Goal: Transaction & Acquisition: Purchase product/service

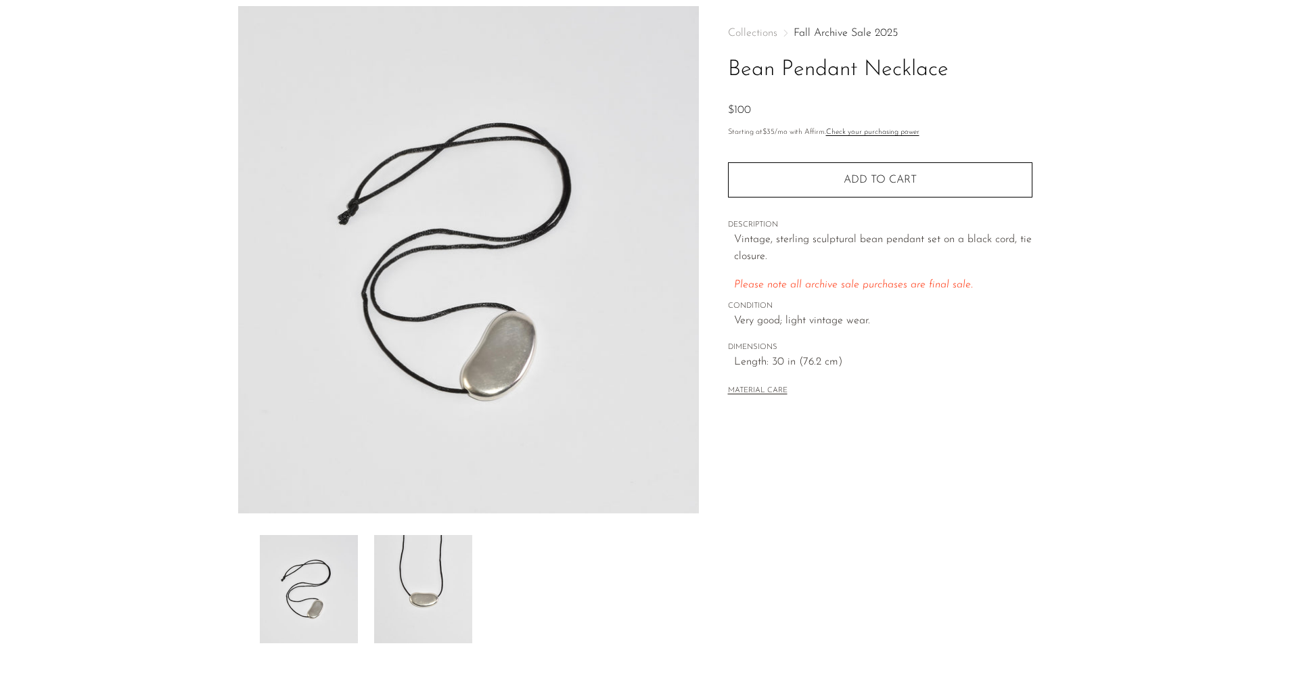
scroll to position [64, 0]
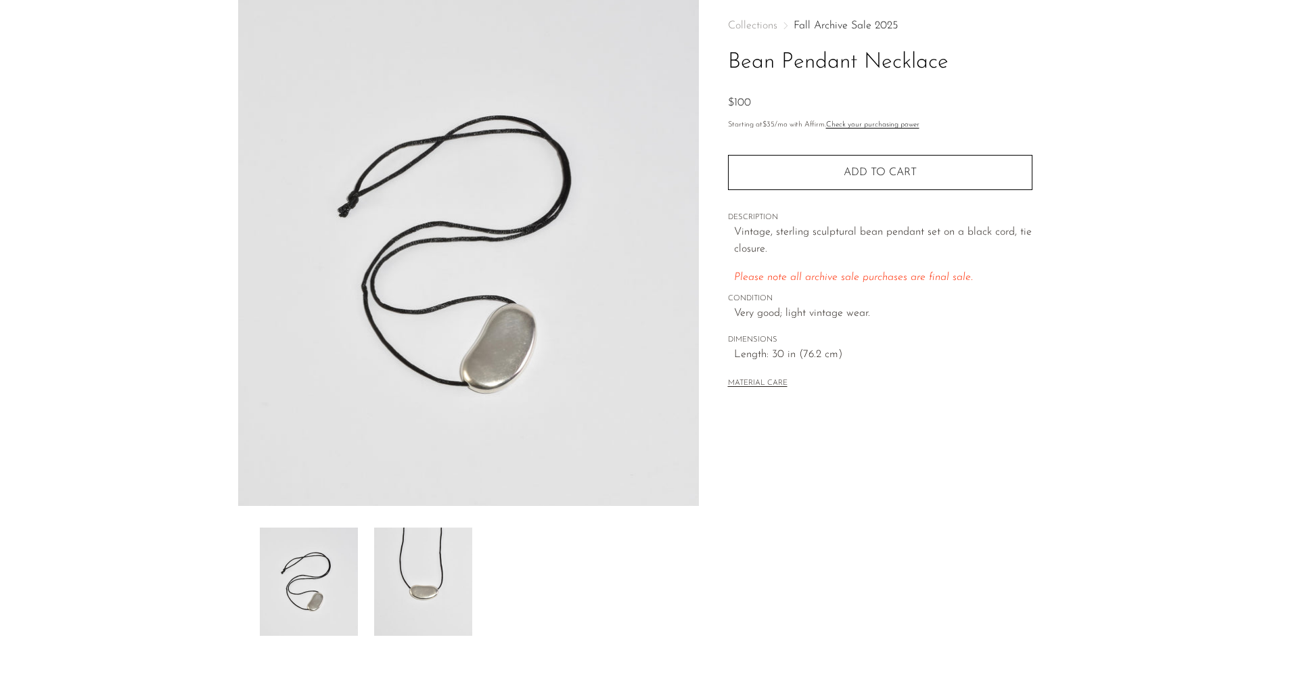
click at [387, 591] on img at bounding box center [423, 582] width 98 height 108
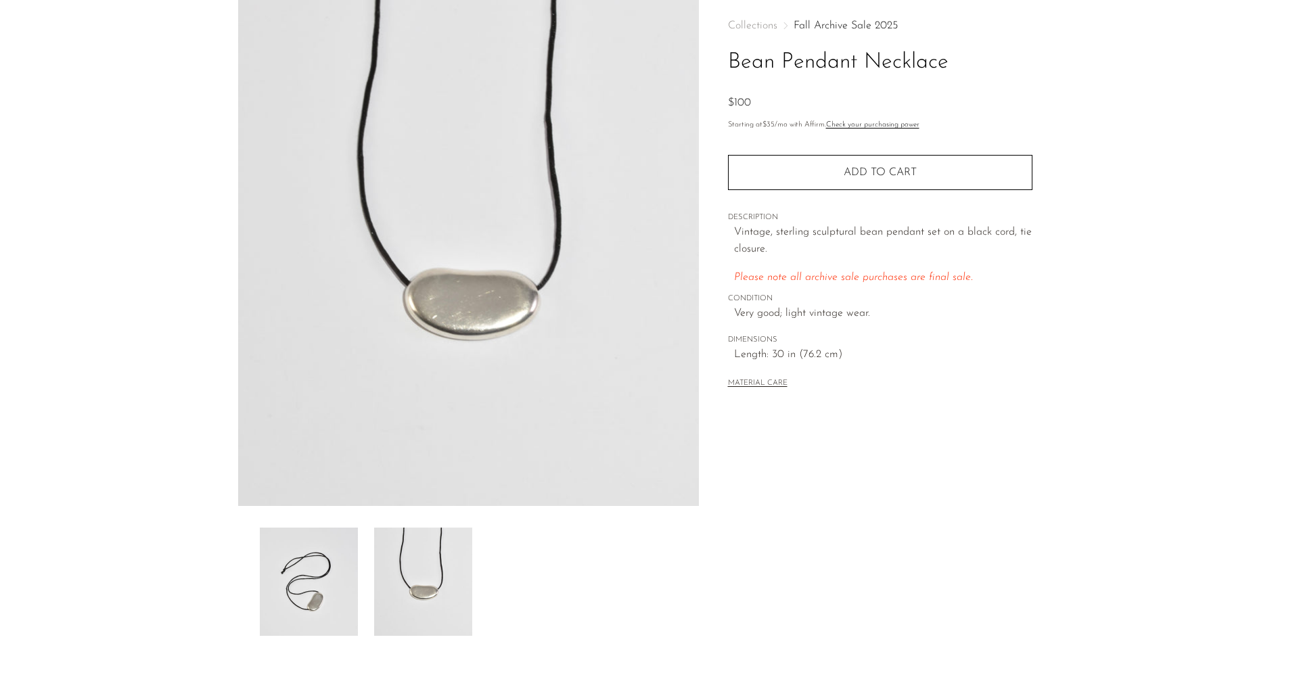
click at [516, 290] on img at bounding box center [468, 253] width 461 height 508
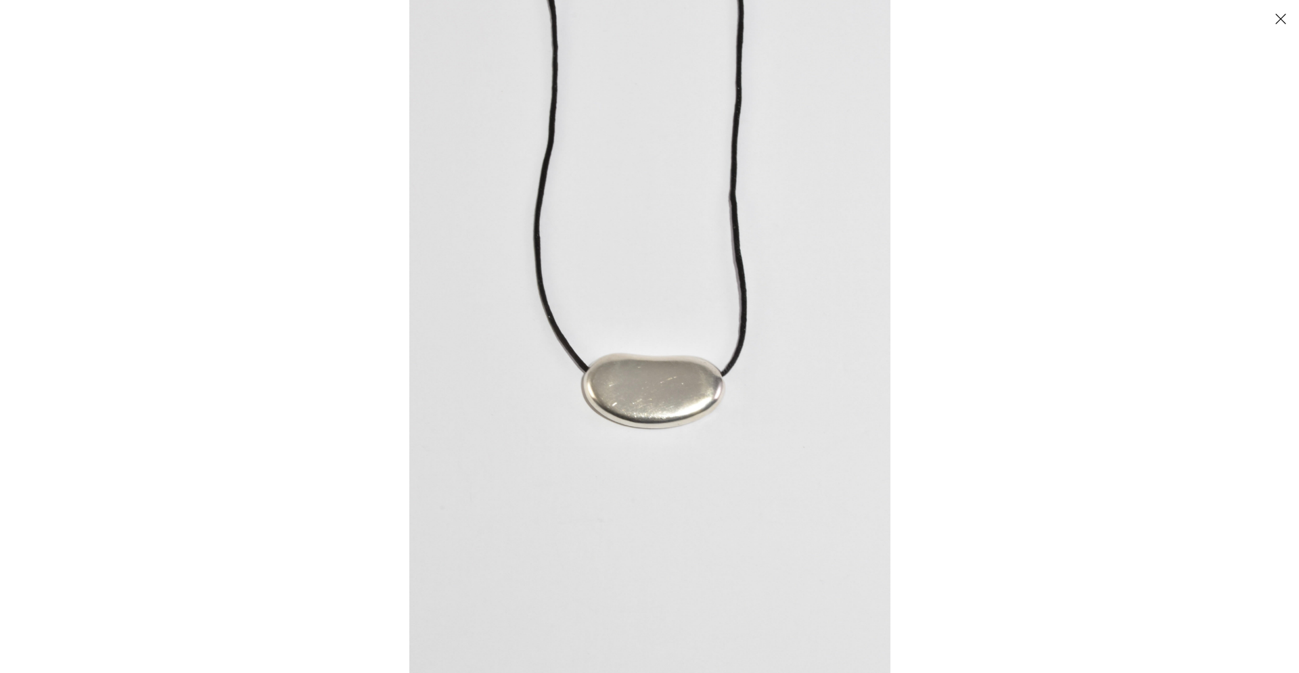
click at [516, 290] on img at bounding box center [649, 336] width 481 height 673
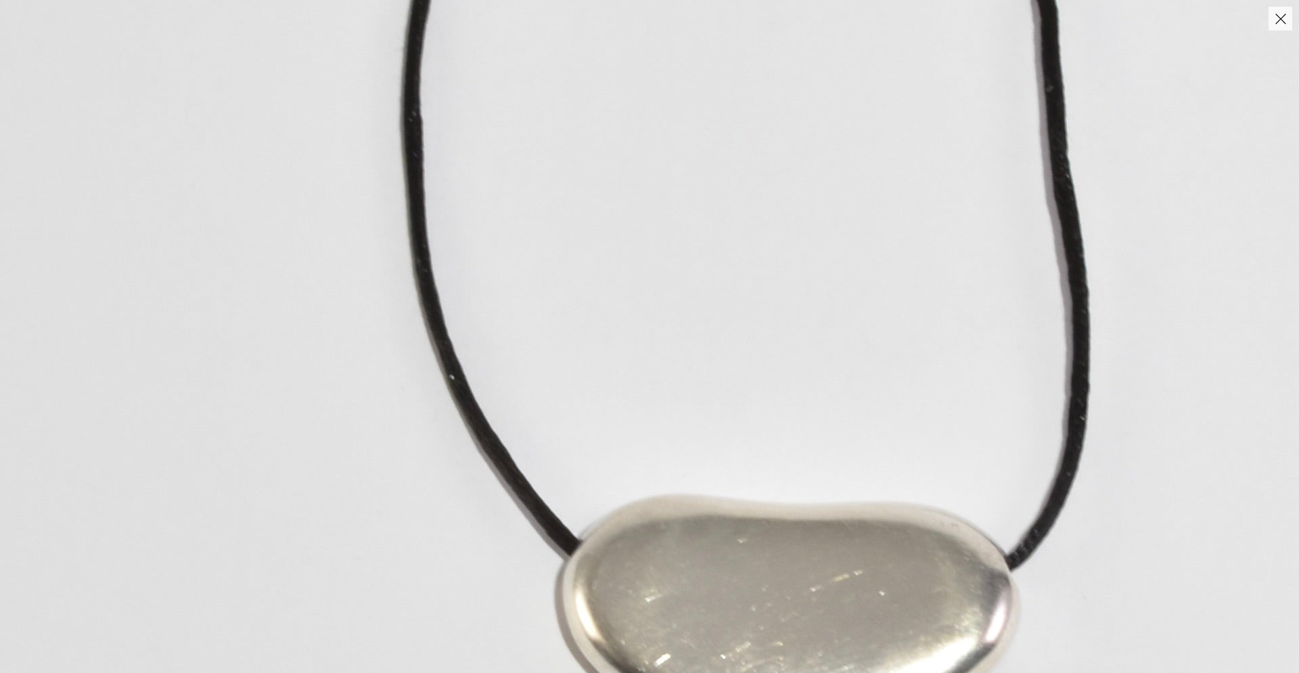
click at [1286, 18] on button "Close" at bounding box center [1281, 19] width 24 height 24
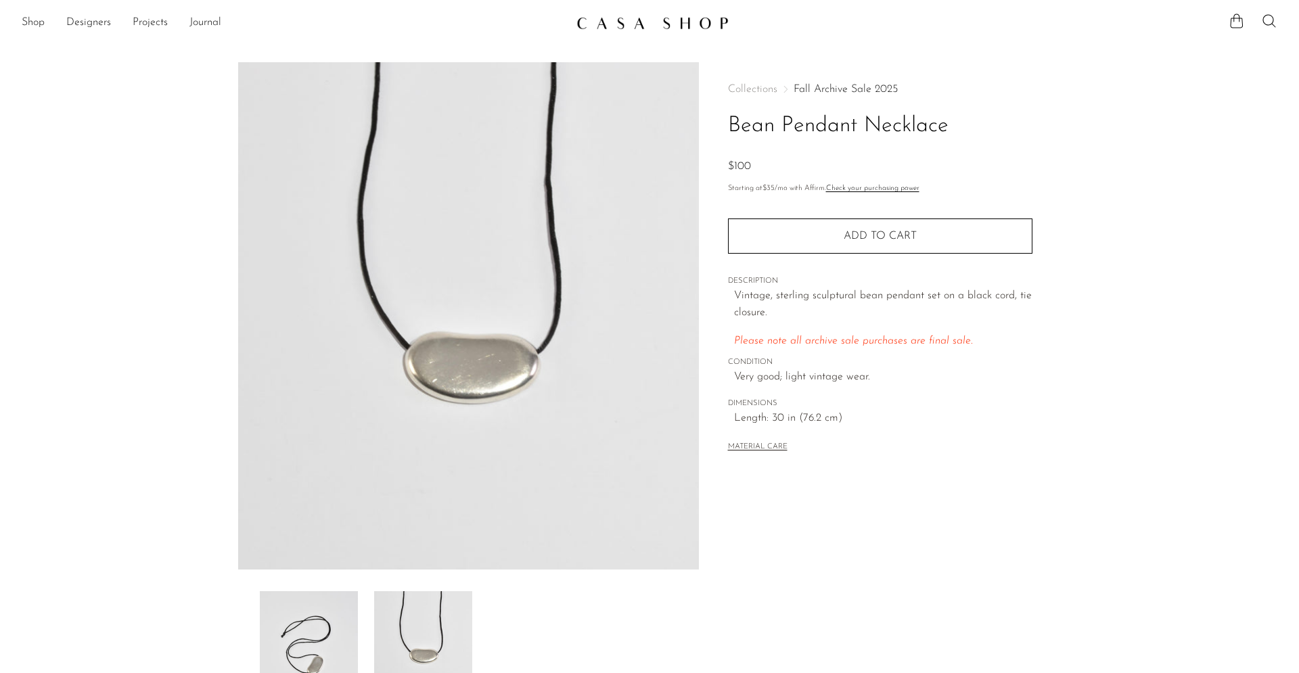
click at [835, 84] on link "Fall Archive Sale 2025" at bounding box center [846, 89] width 104 height 11
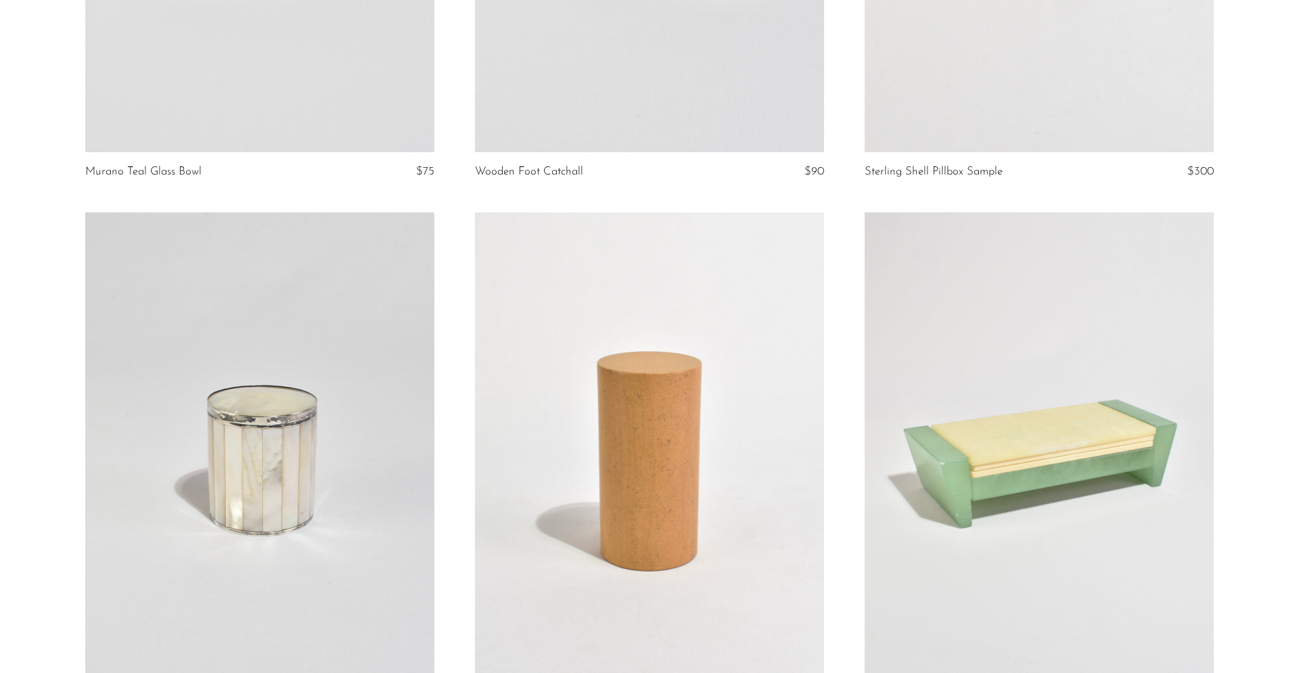
scroll to position [2820, 0]
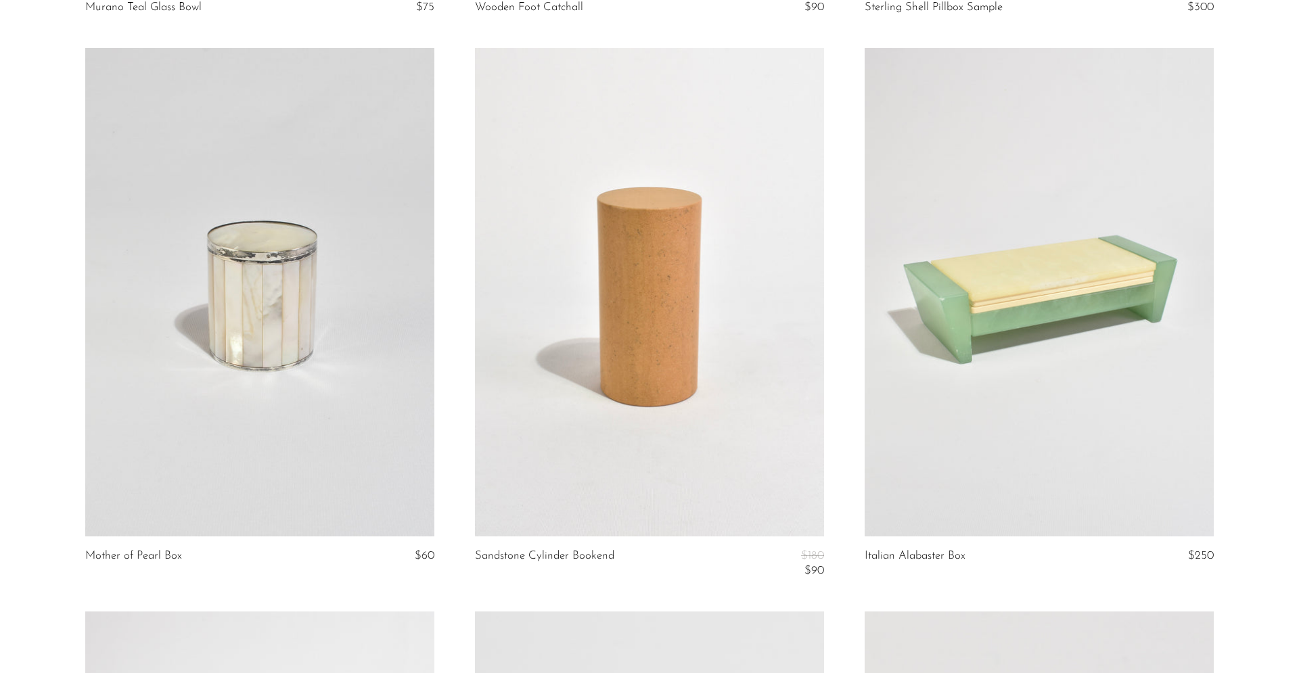
click at [283, 304] on link at bounding box center [259, 292] width 349 height 489
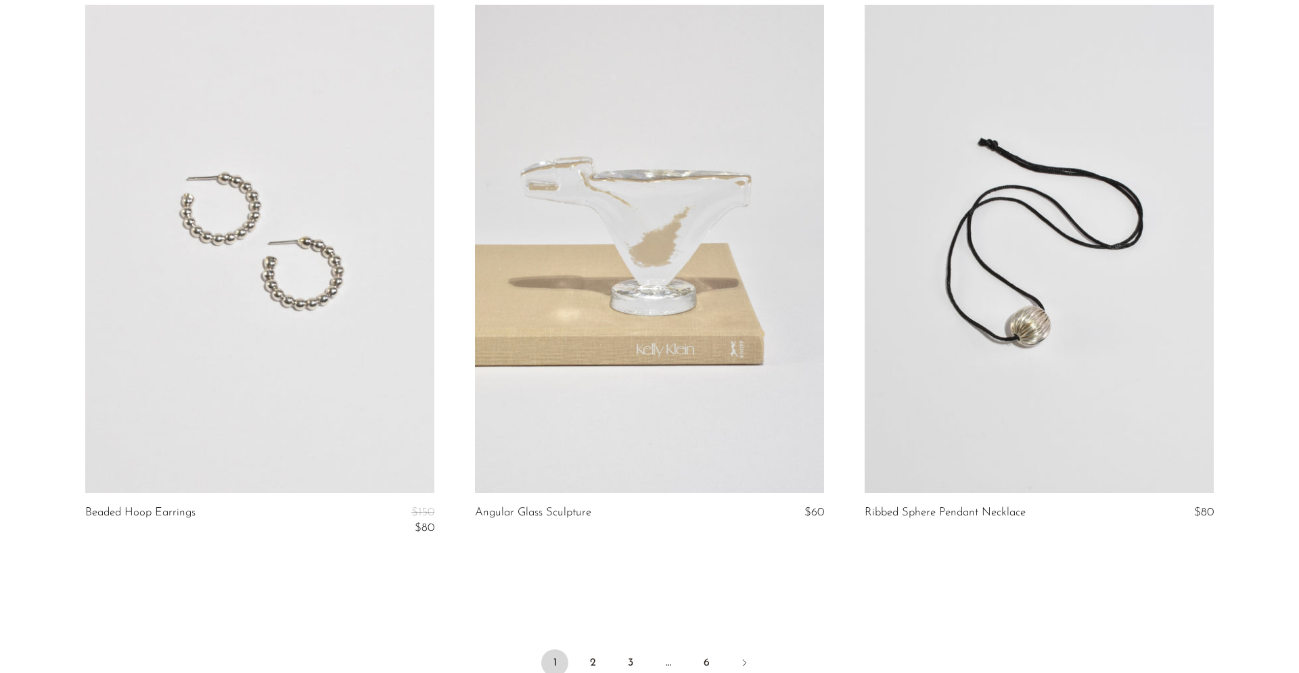
scroll to position [6448, 0]
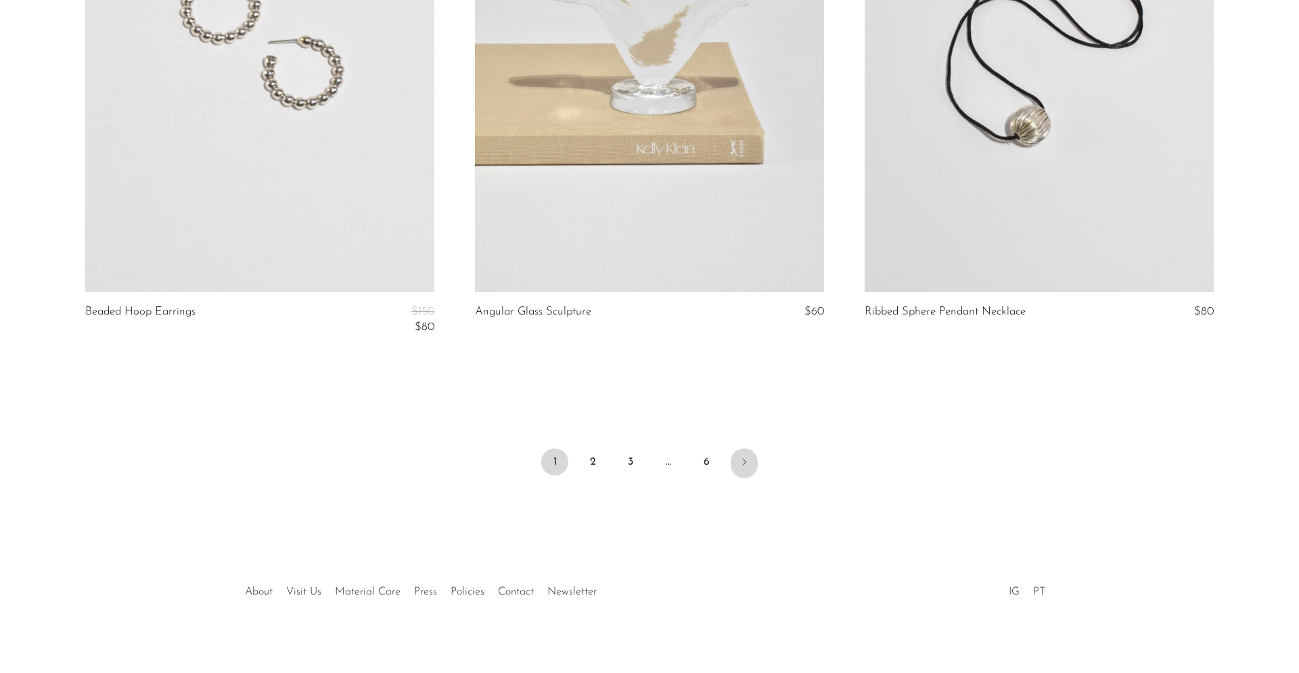
click at [744, 463] on icon "Next" at bounding box center [744, 462] width 11 height 11
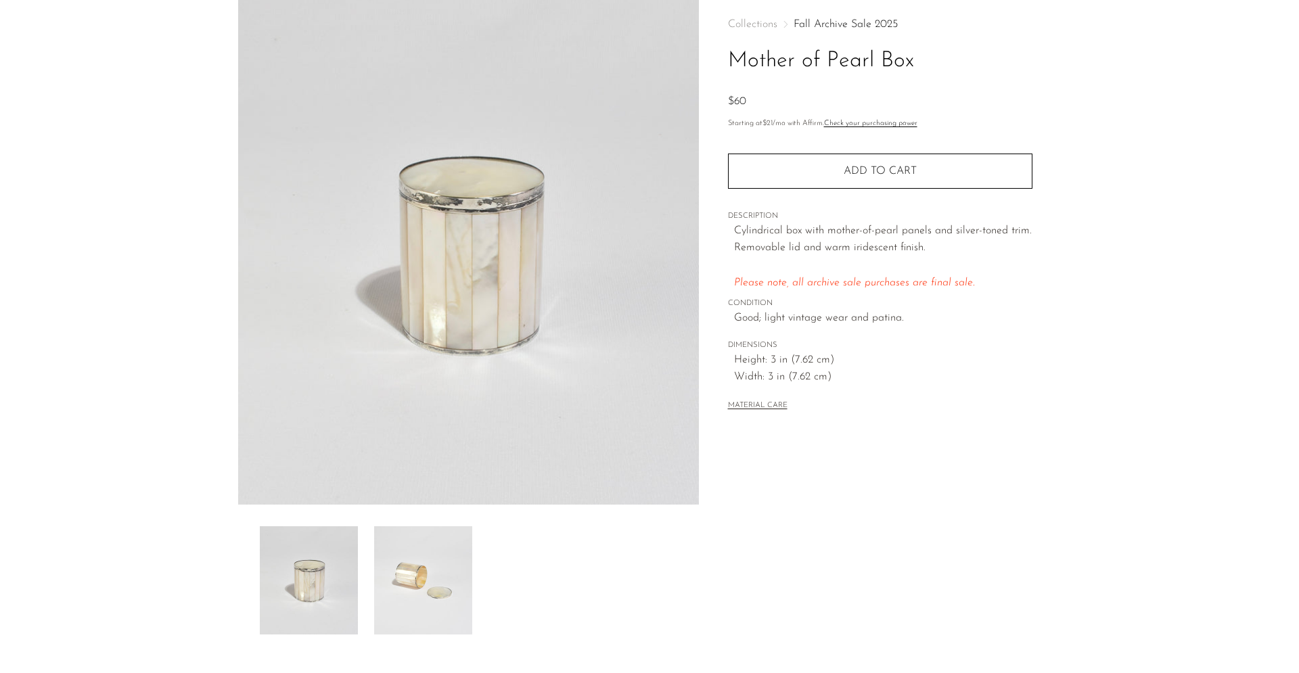
scroll to position [69, 0]
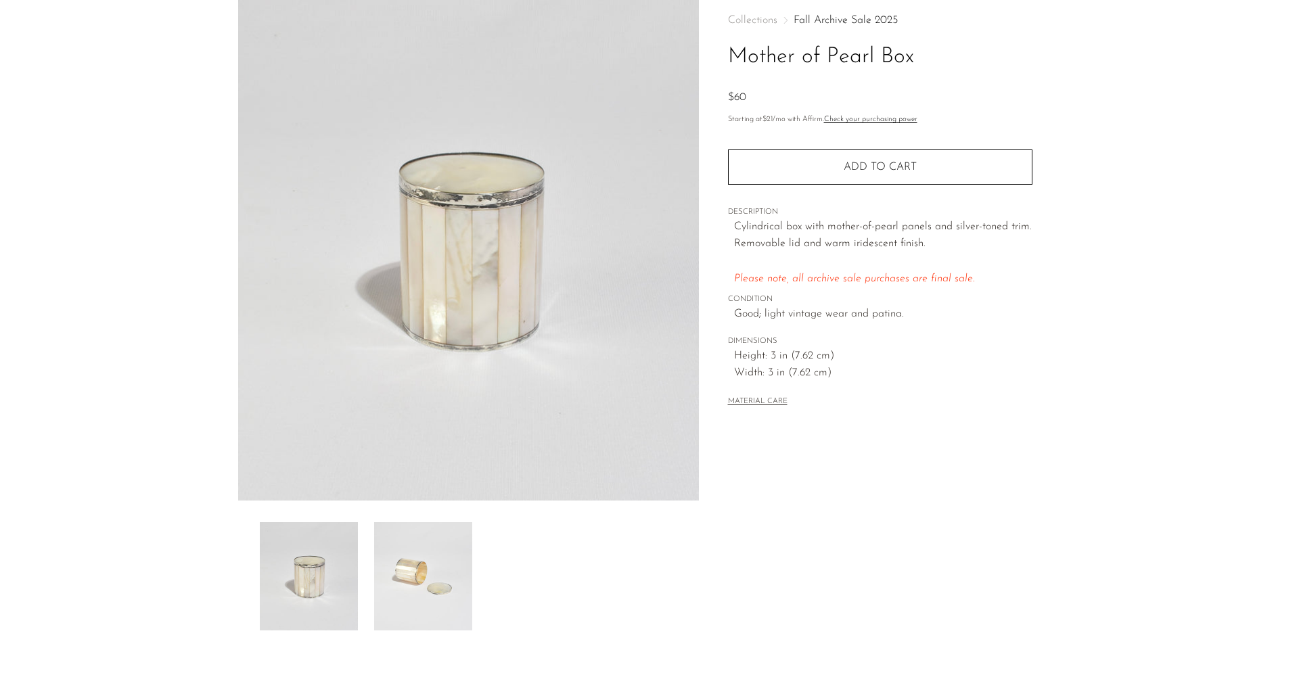
click at [390, 579] on img at bounding box center [423, 576] width 98 height 108
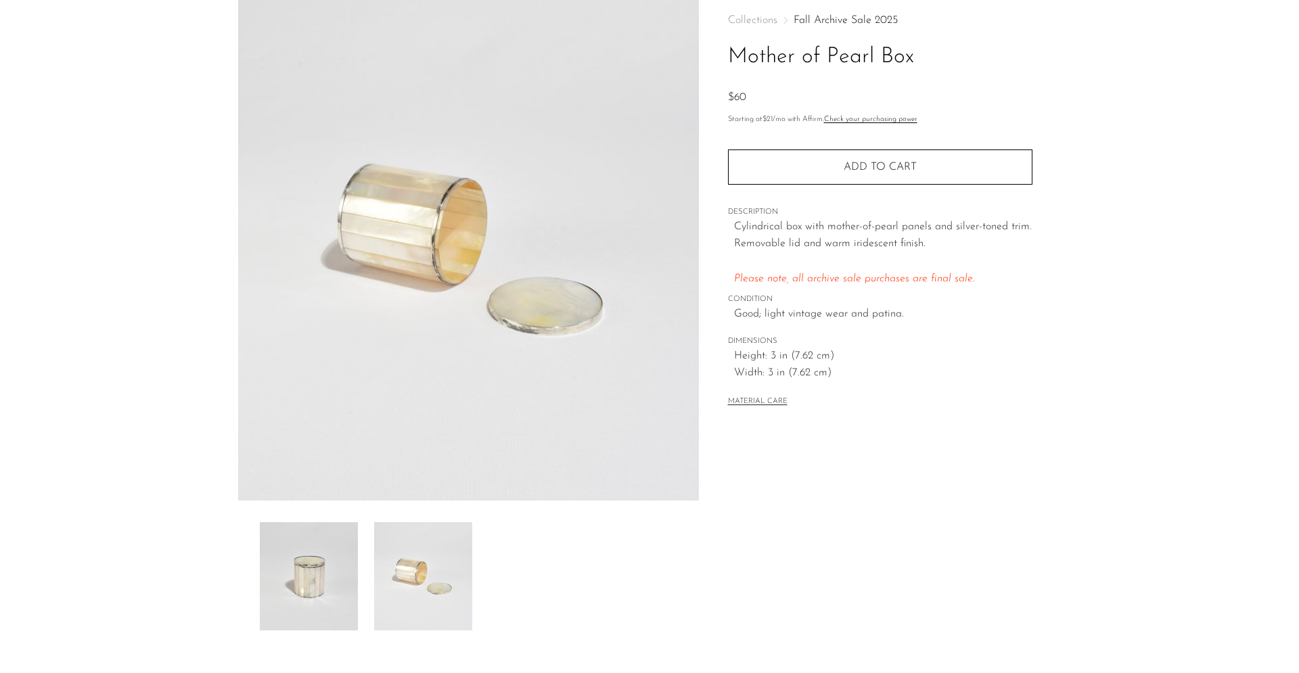
click at [305, 578] on img at bounding box center [309, 576] width 98 height 108
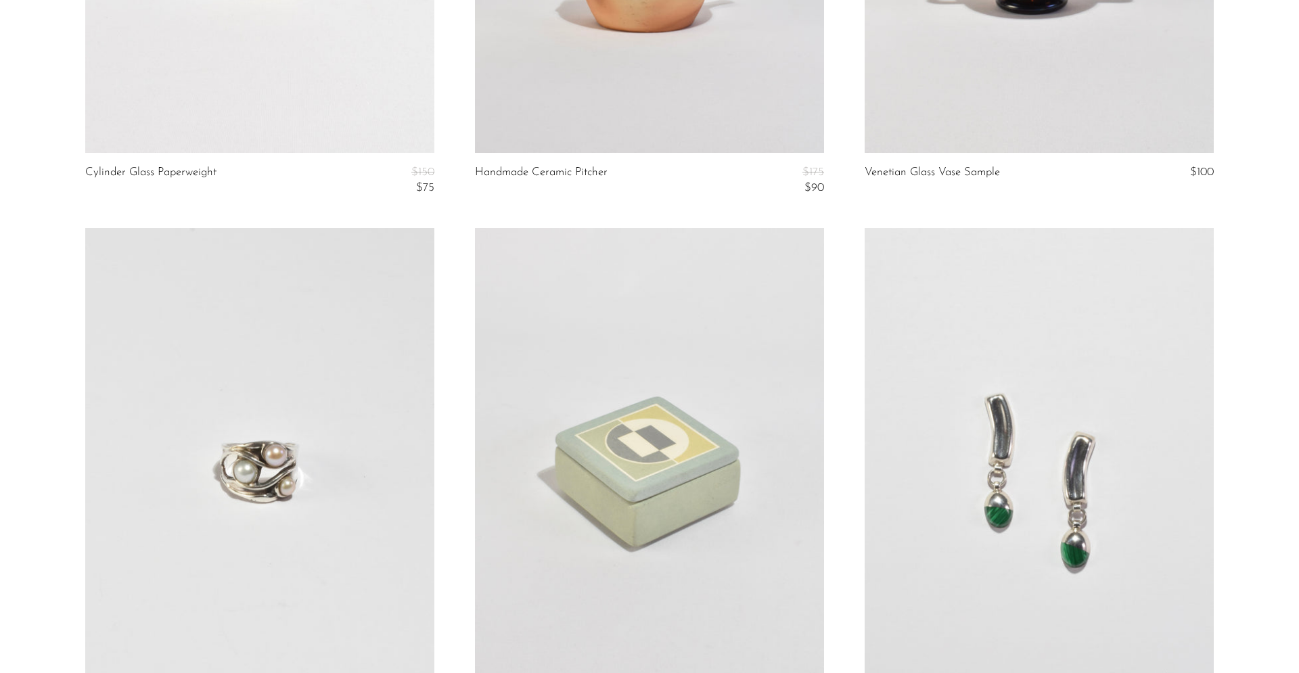
scroll to position [5165, 0]
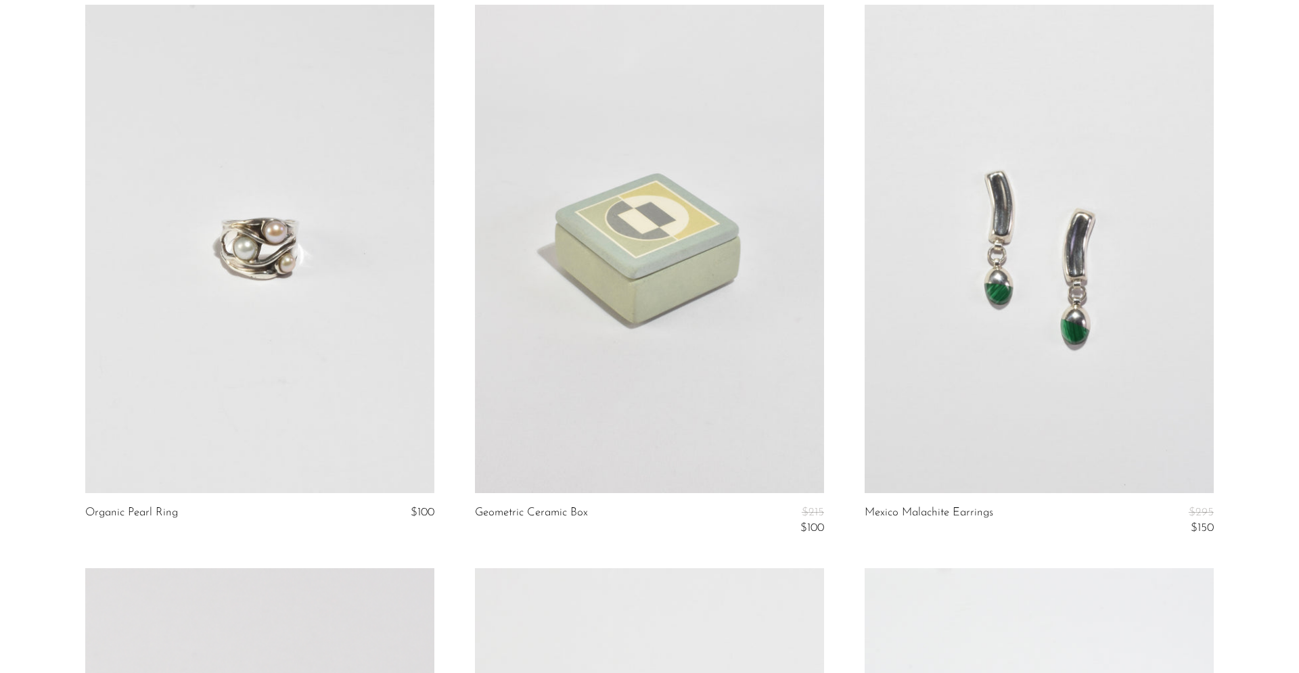
click at [690, 284] on link at bounding box center [649, 249] width 349 height 489
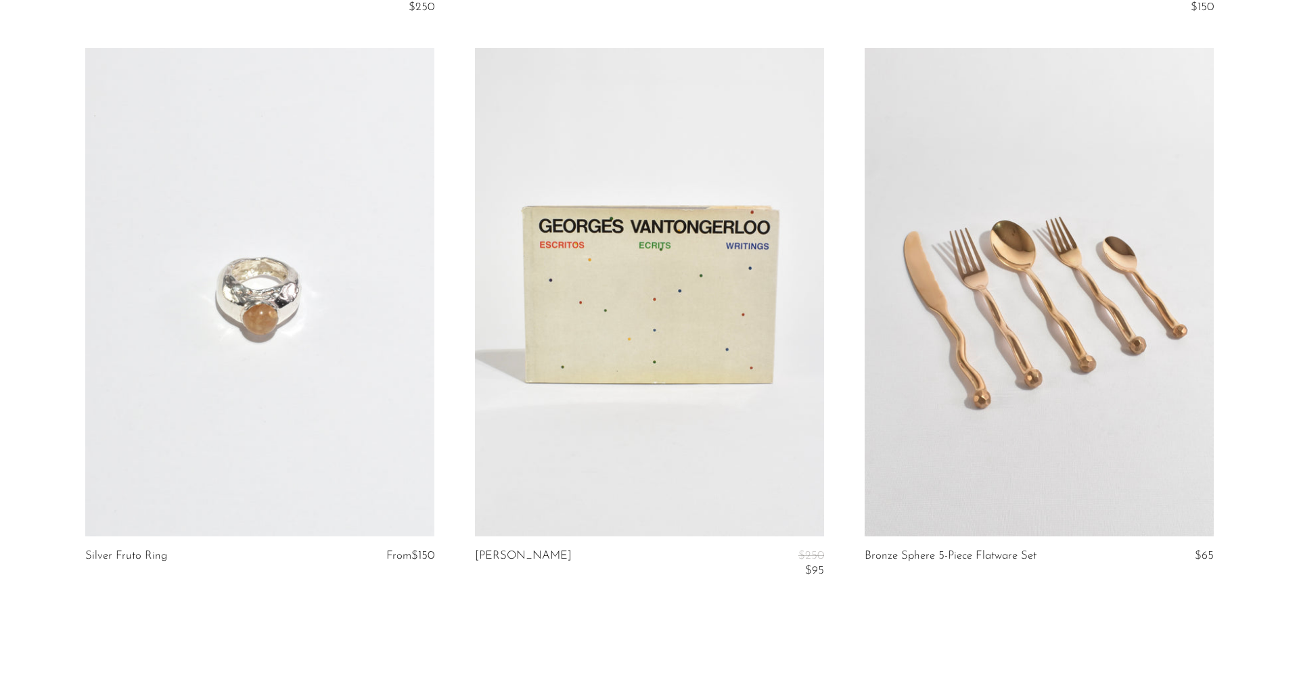
scroll to position [6250, 0]
click at [305, 327] on link at bounding box center [259, 291] width 349 height 489
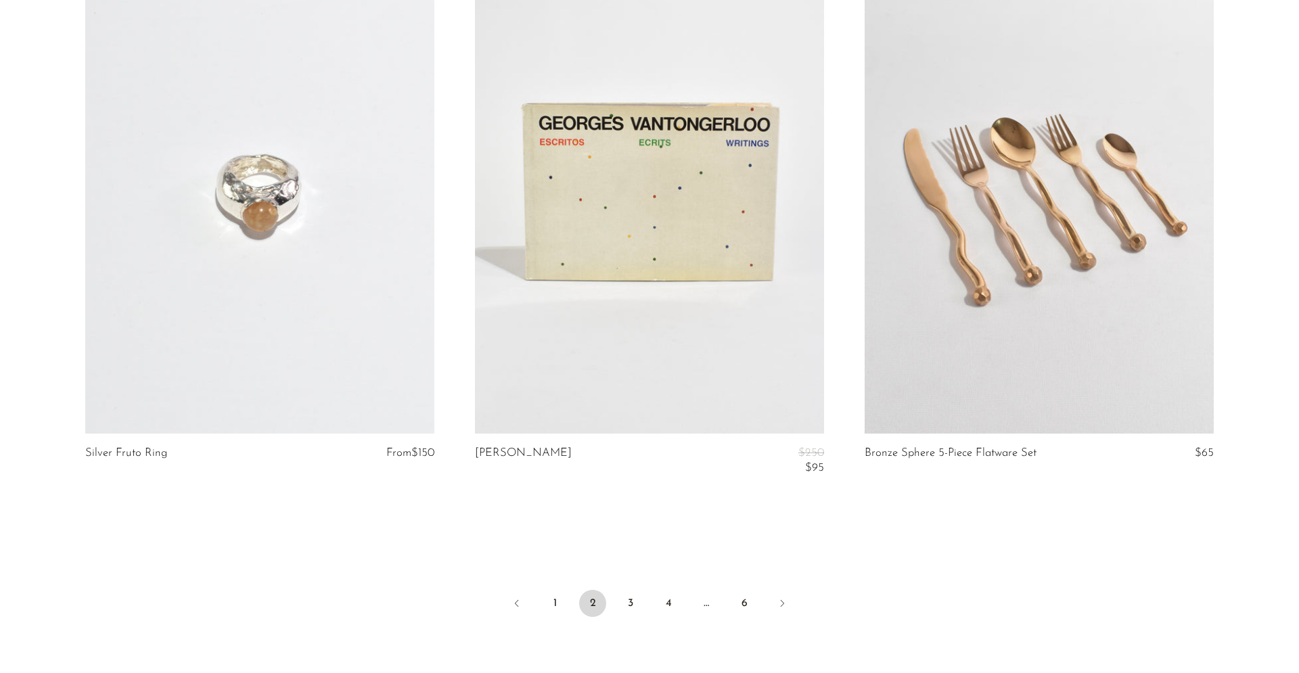
scroll to position [6503, 0]
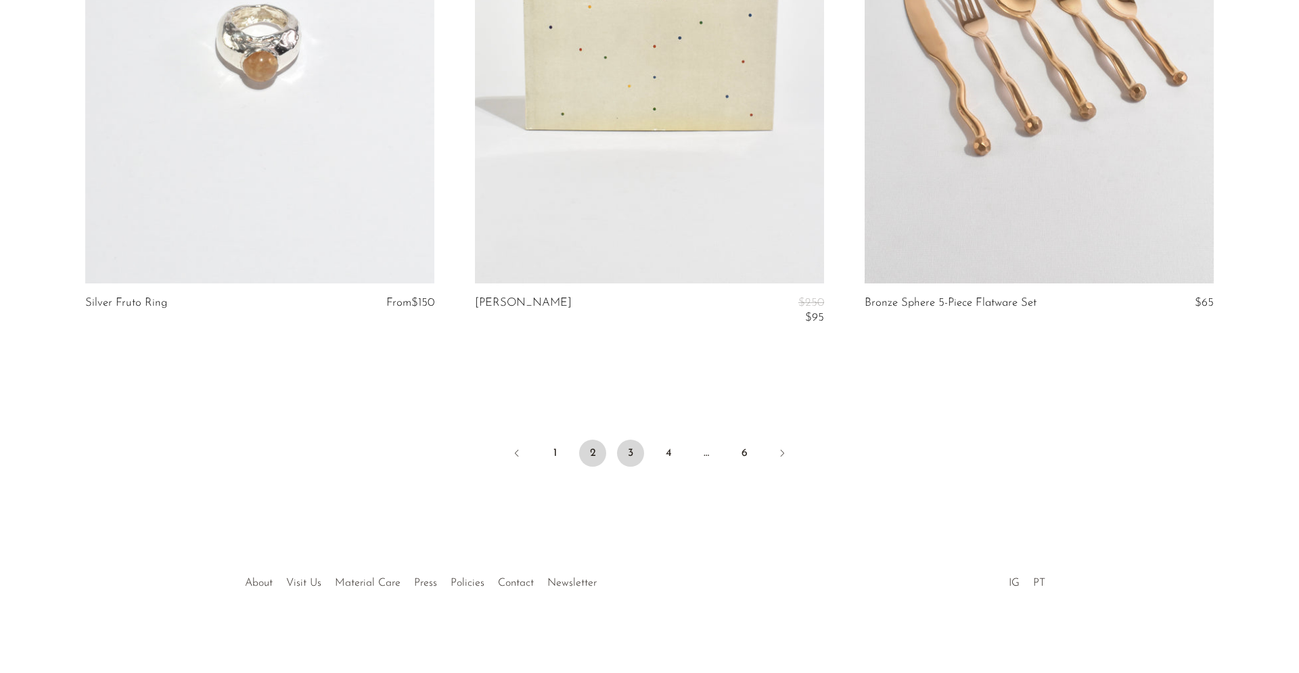
click at [629, 458] on link "3" at bounding box center [630, 453] width 27 height 27
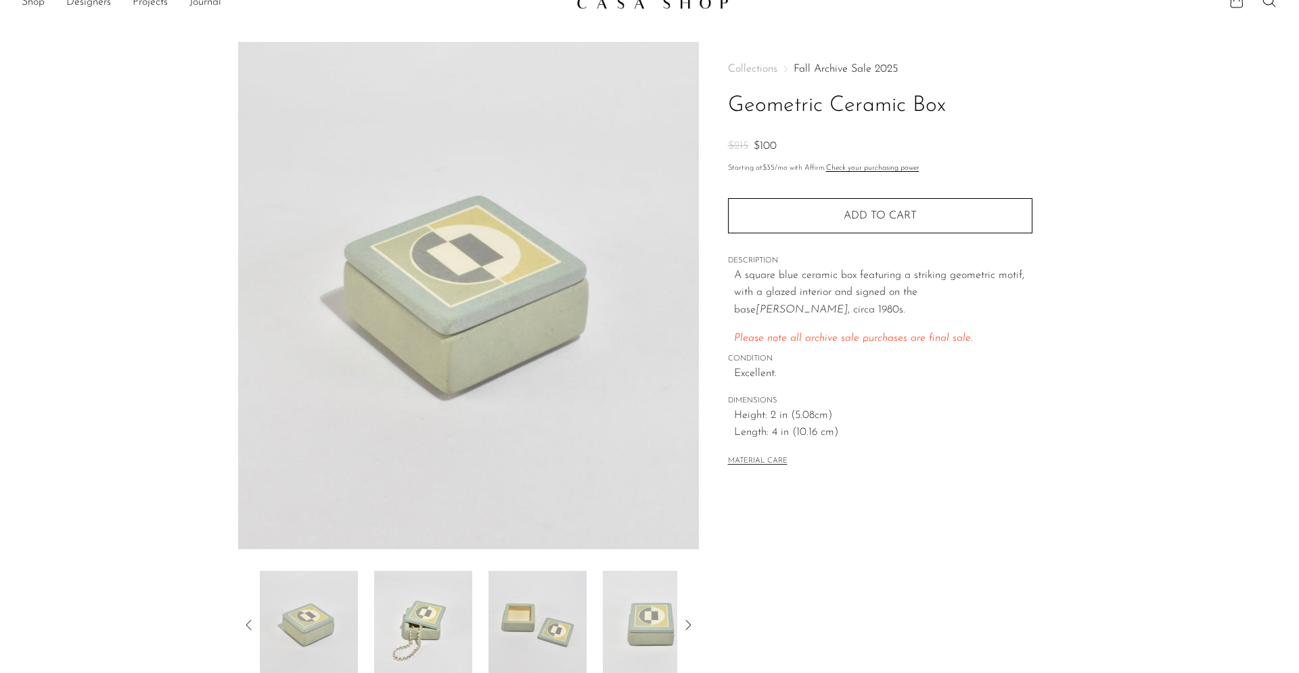
scroll to position [43, 0]
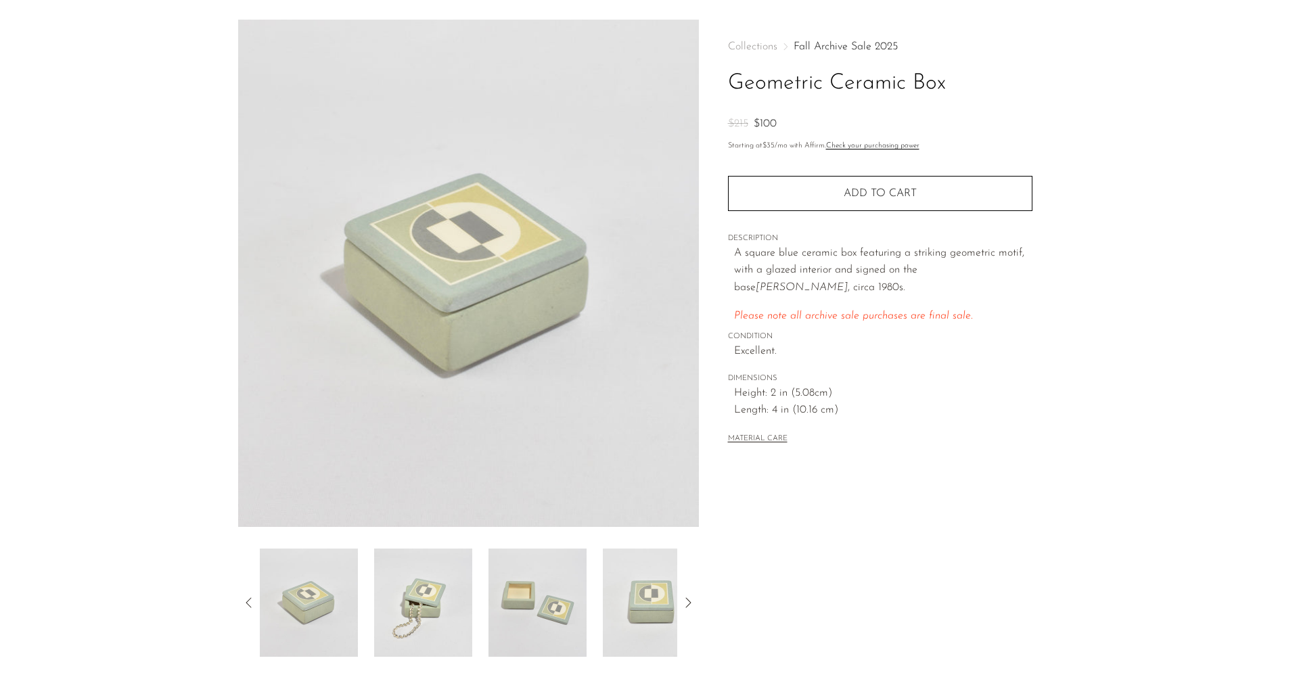
click at [411, 586] on img at bounding box center [423, 603] width 98 height 108
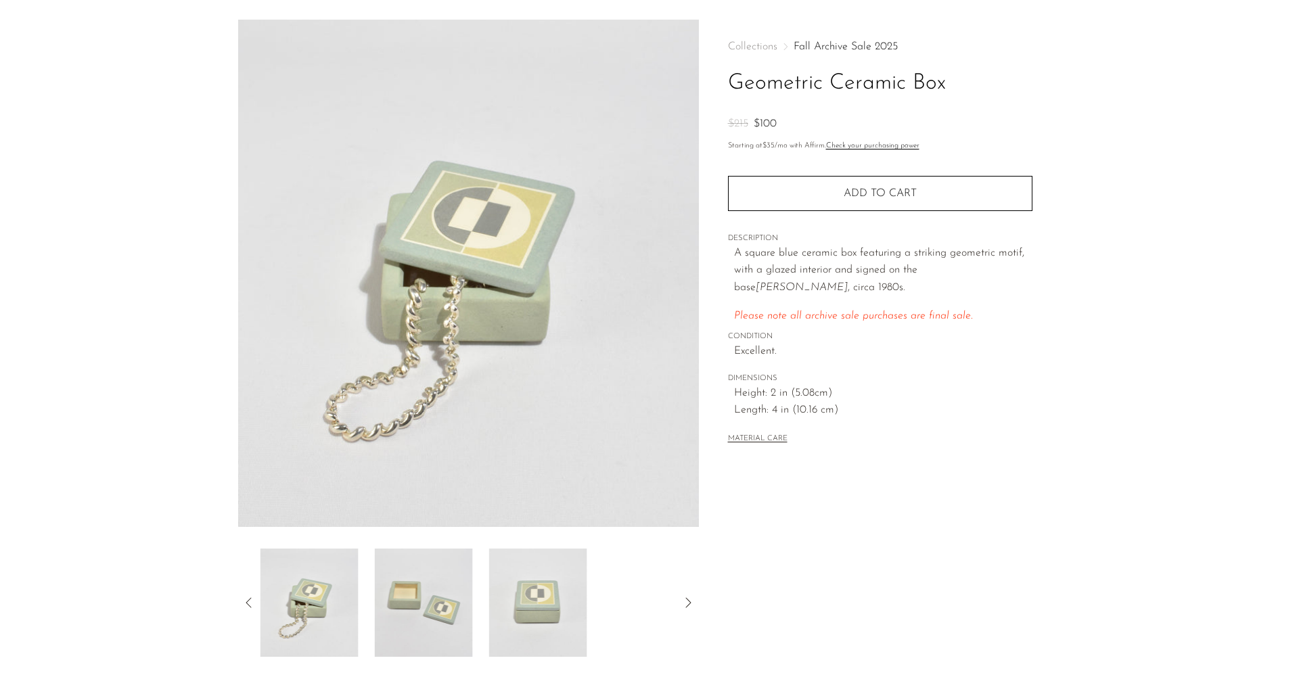
click at [441, 614] on img at bounding box center [424, 603] width 98 height 108
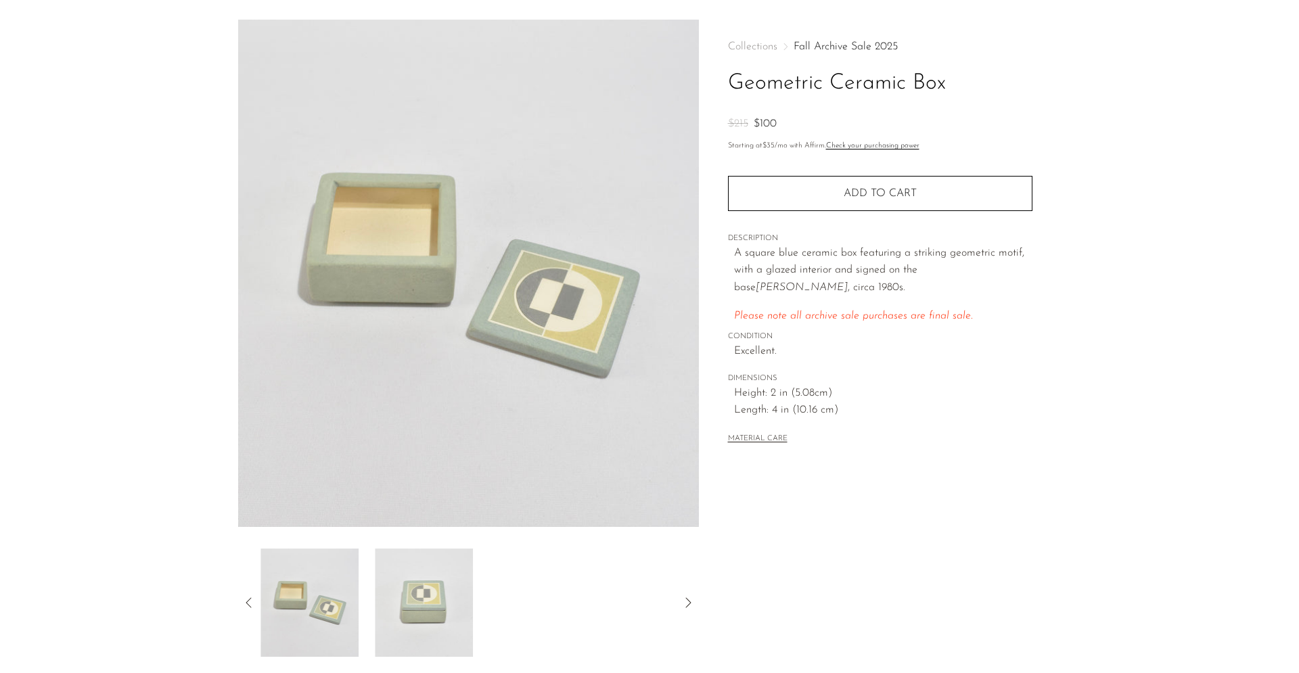
click at [442, 613] on img at bounding box center [424, 603] width 98 height 108
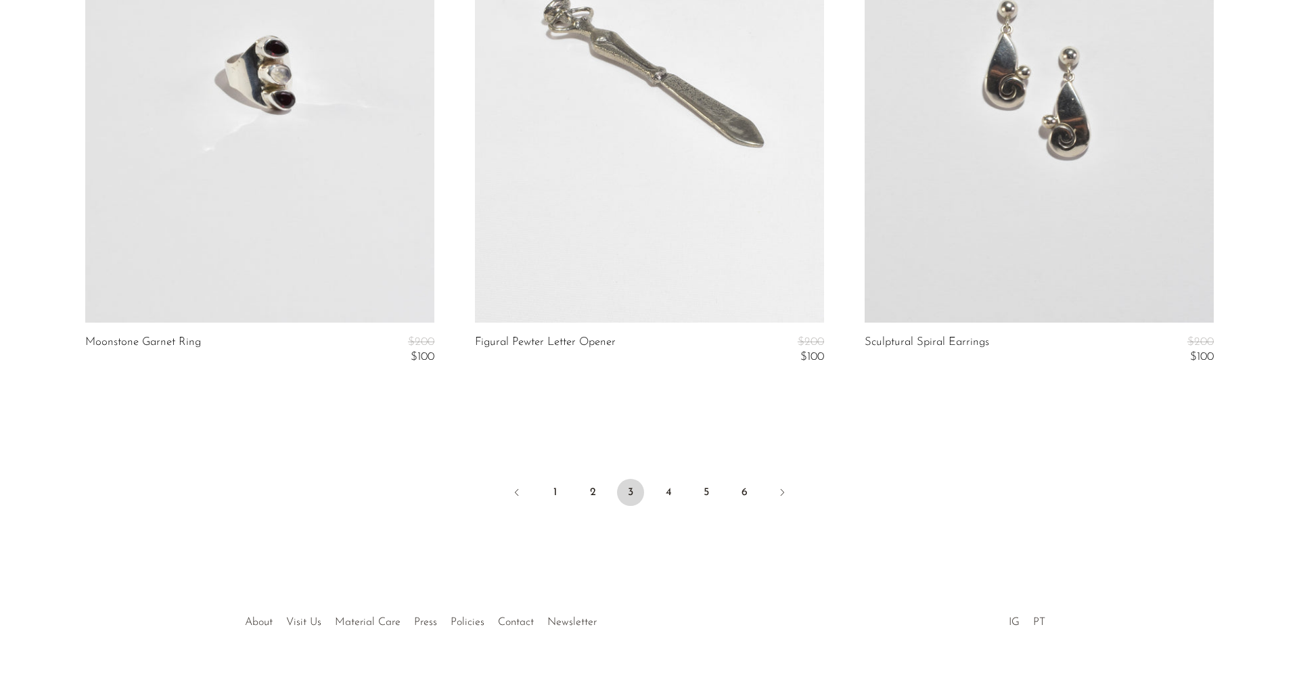
scroll to position [6442, 0]
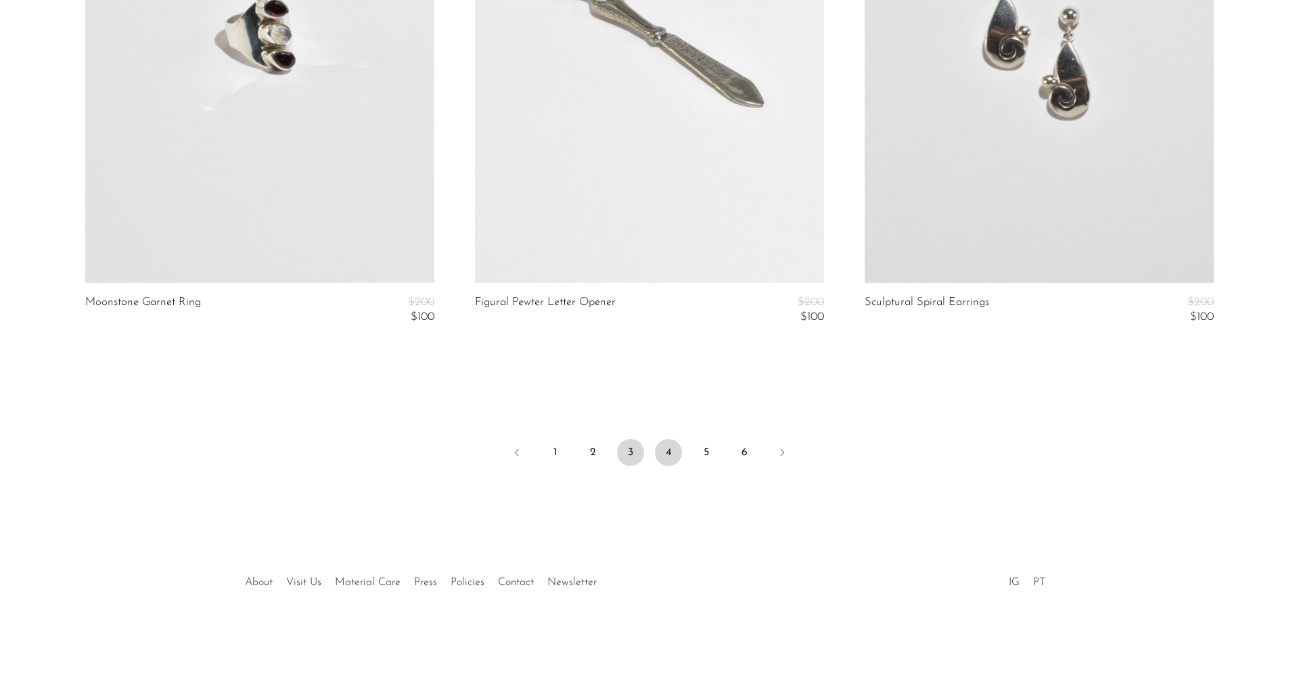
click at [669, 453] on link "4" at bounding box center [668, 452] width 27 height 27
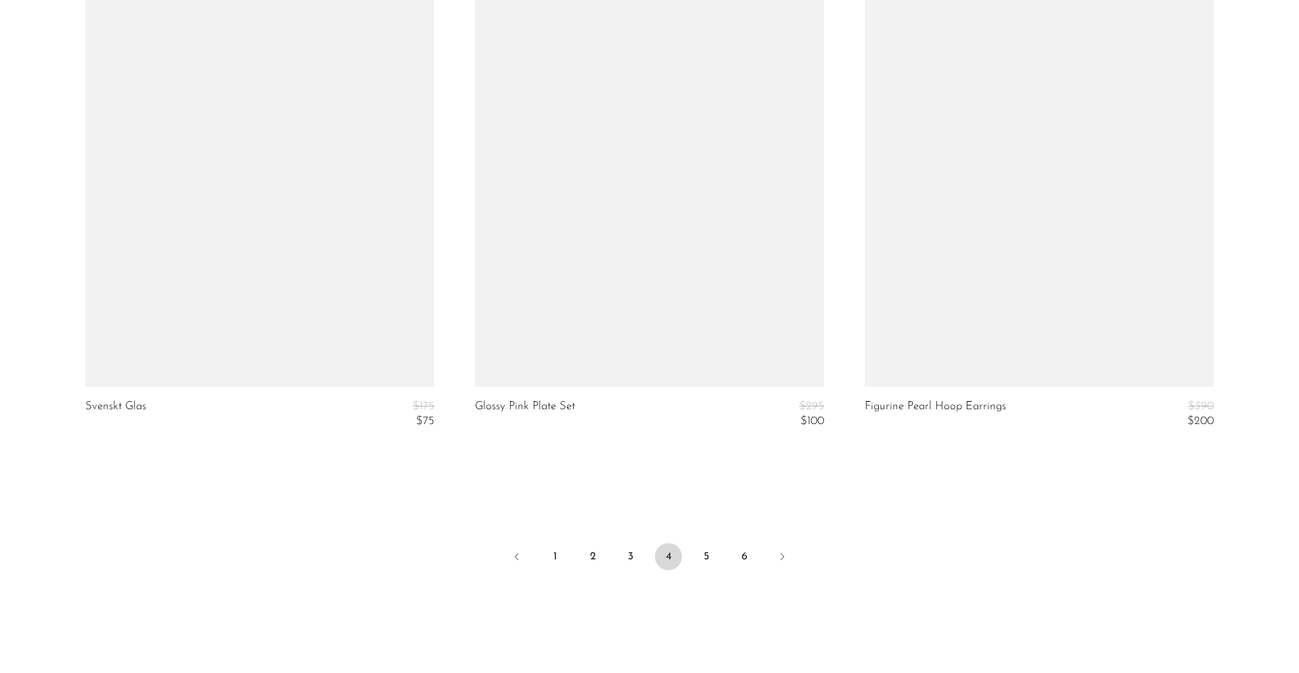
scroll to position [6534, 0]
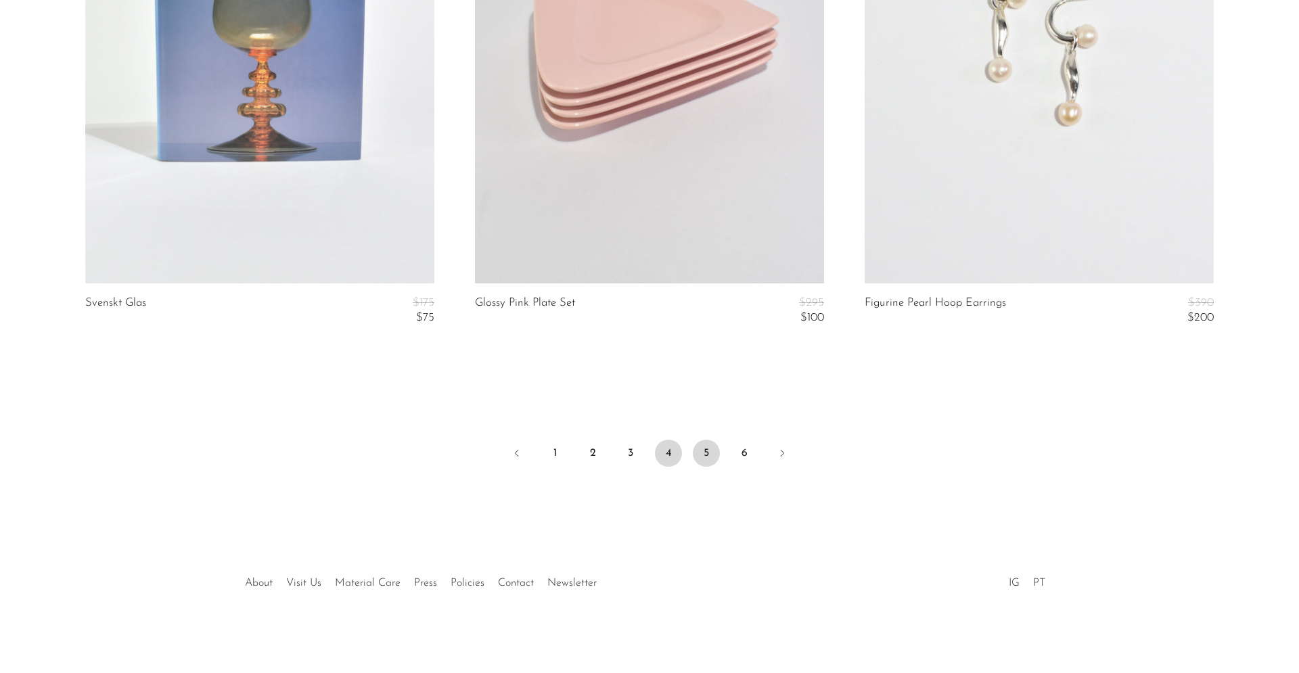
click at [703, 454] on link "5" at bounding box center [706, 453] width 27 height 27
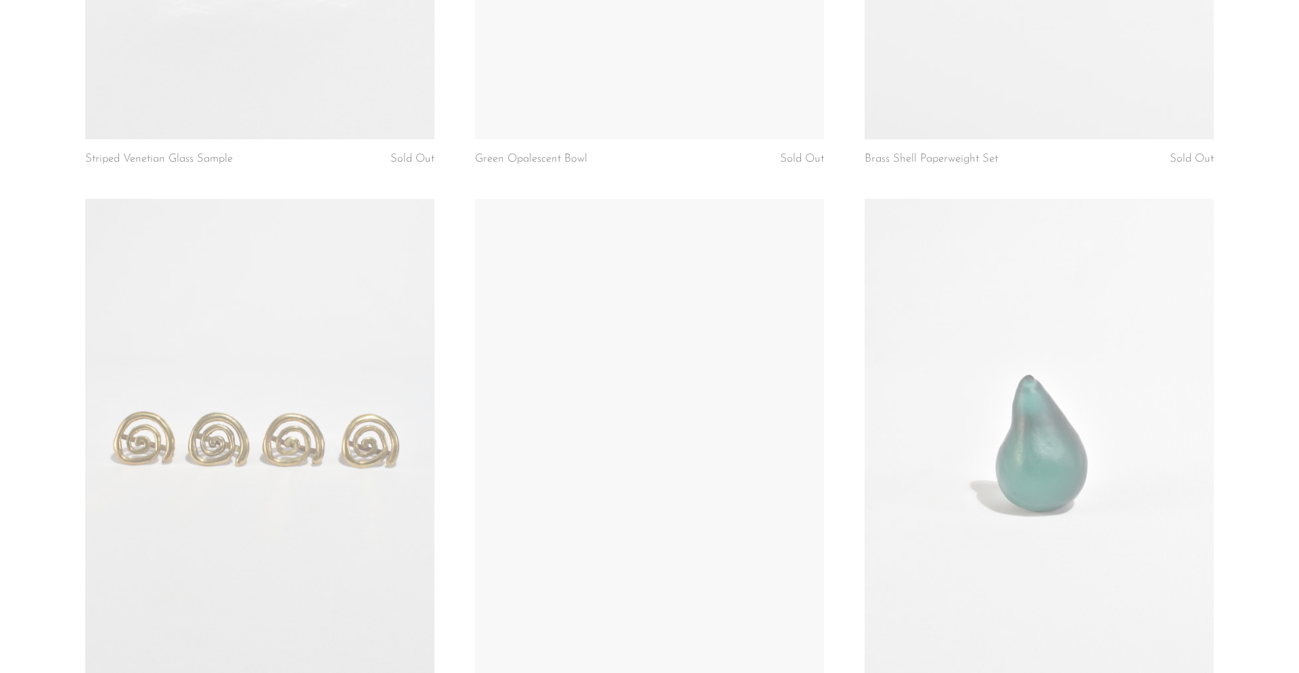
scroll to position [6199, 0]
